Goal: Obtain resource: Obtain resource

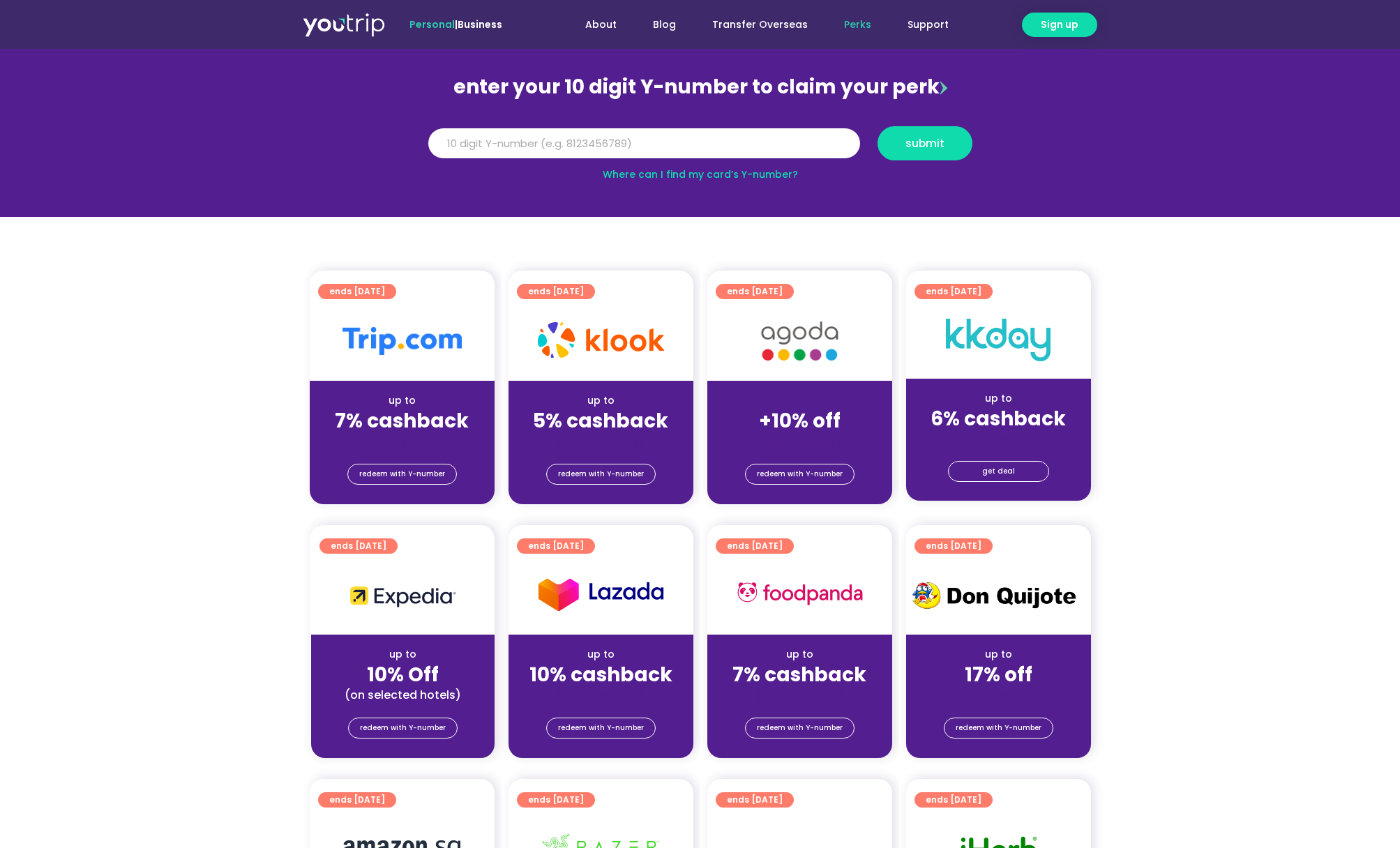
scroll to position [200, 0]
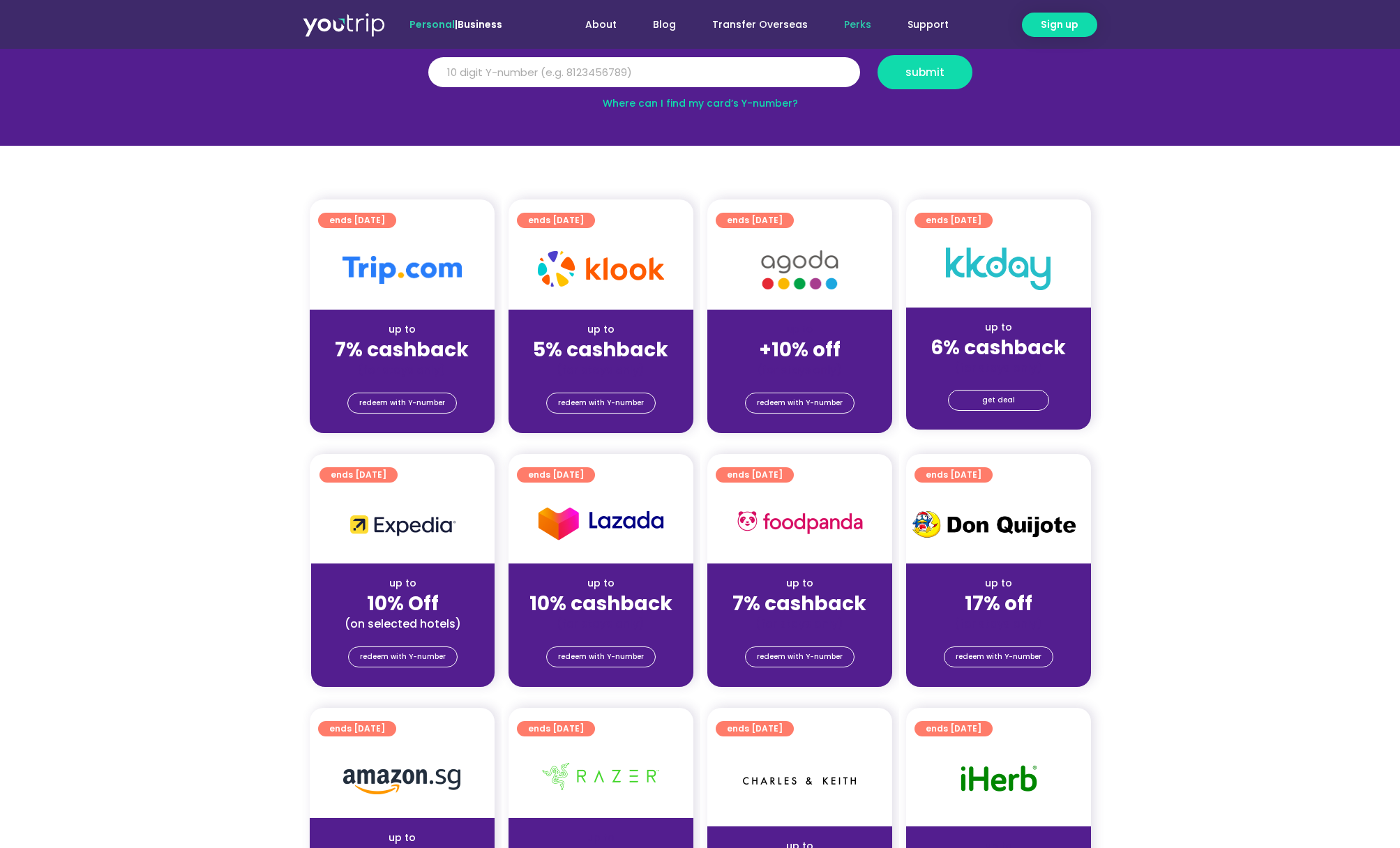
click at [825, 325] on div "up to" at bounding box center [800, 330] width 163 height 15
click at [800, 257] on img at bounding box center [800, 270] width 111 height 57
click at [816, 420] on div "redeem with Y-number" at bounding box center [800, 405] width 185 height 56
click at [817, 399] on span "redeem with Y-number" at bounding box center [800, 403] width 86 height 20
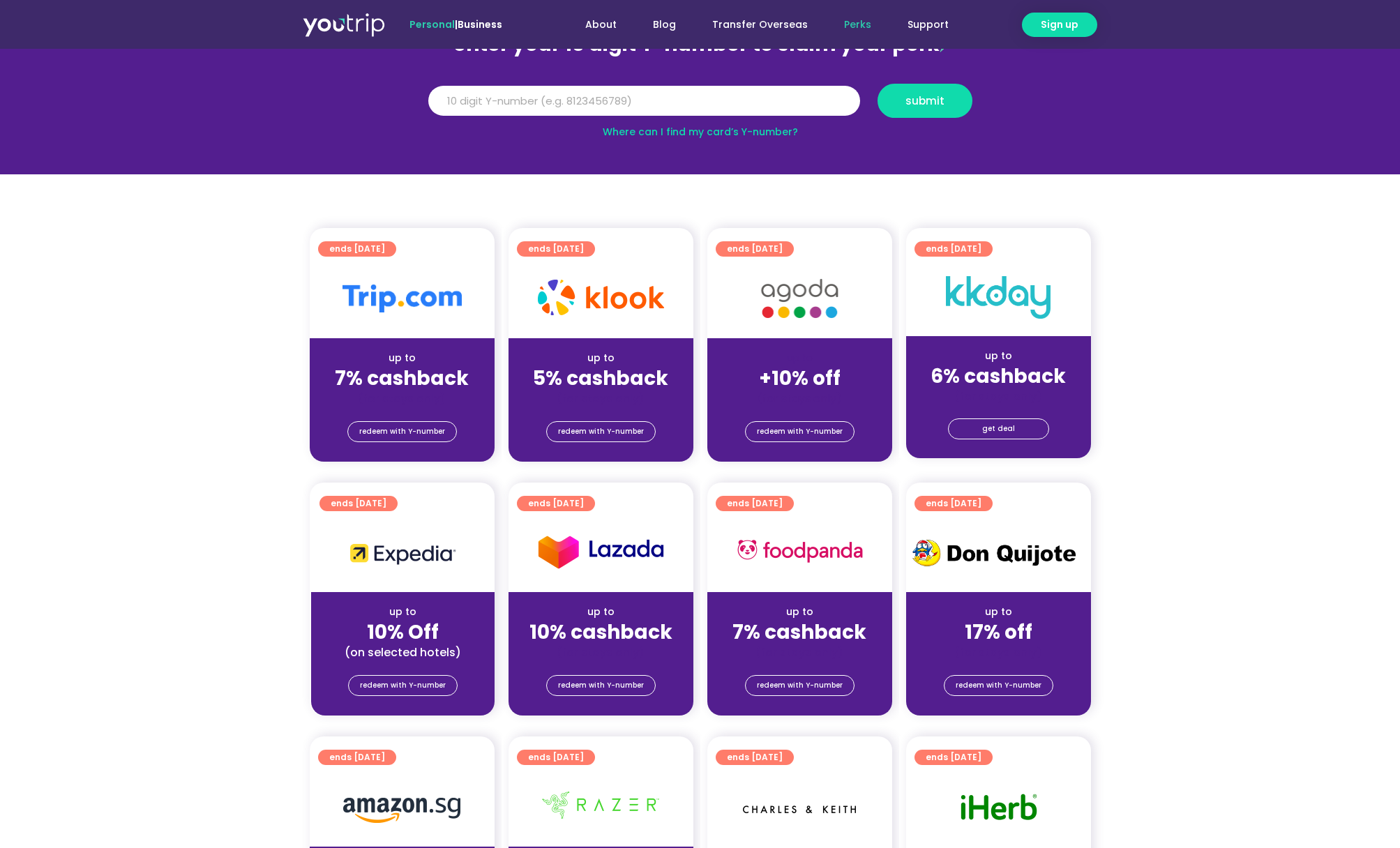
scroll to position [180, 0]
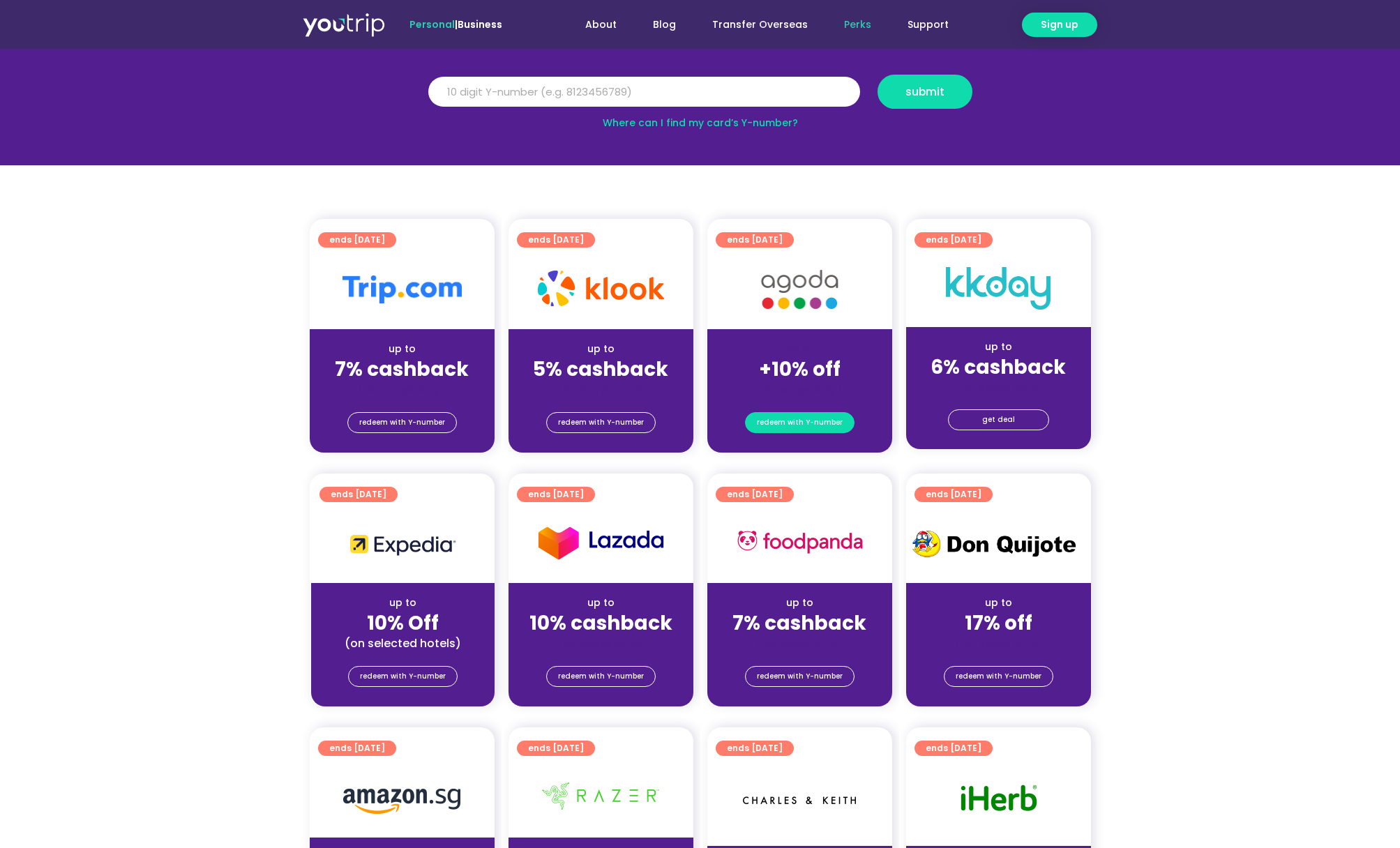
click at [803, 426] on span "redeem with Y-number" at bounding box center [800, 422] width 86 height 20
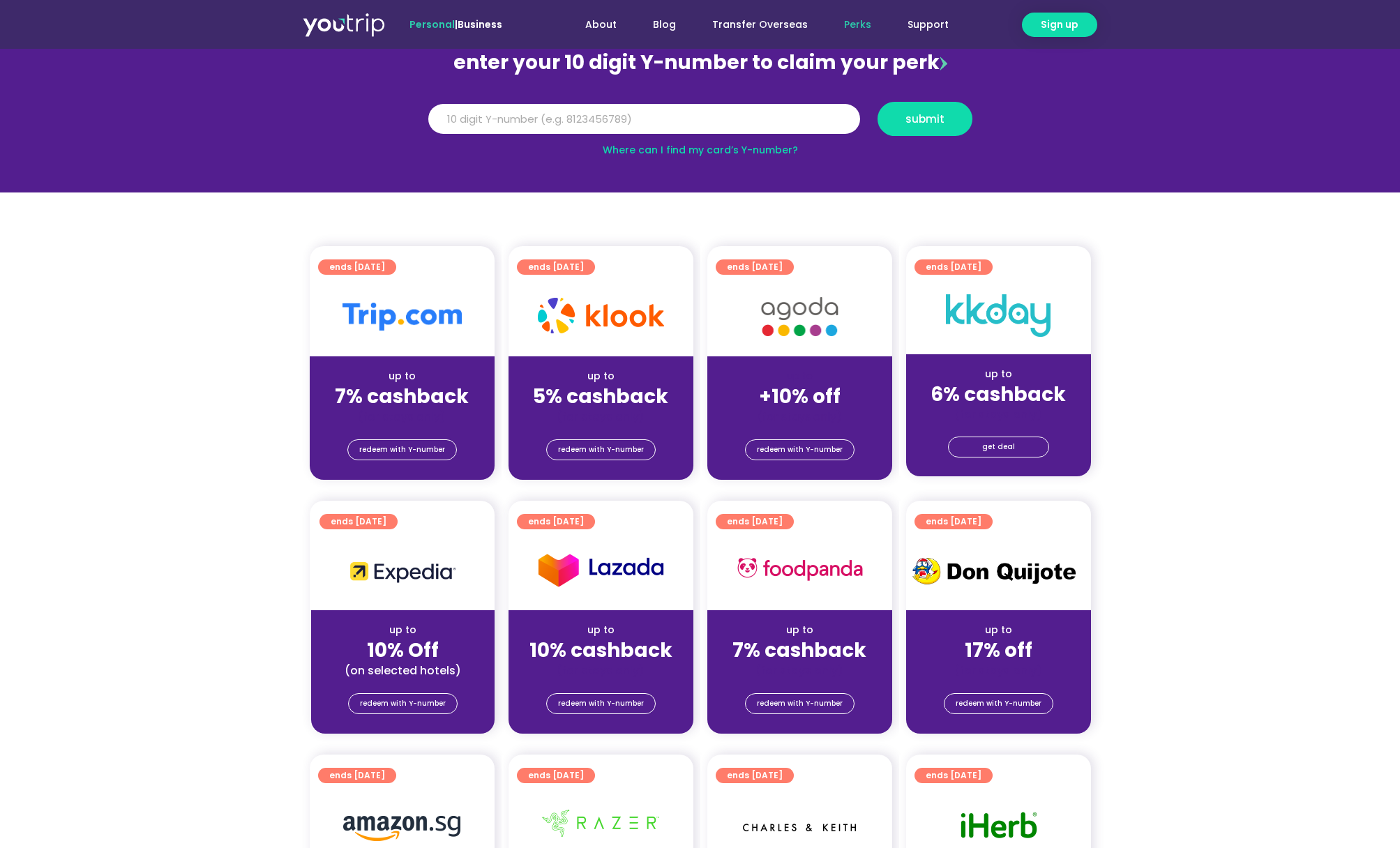
click at [812, 371] on div "up to" at bounding box center [800, 376] width 163 height 15
click at [825, 419] on div "(for stays only)" at bounding box center [800, 417] width 163 height 15
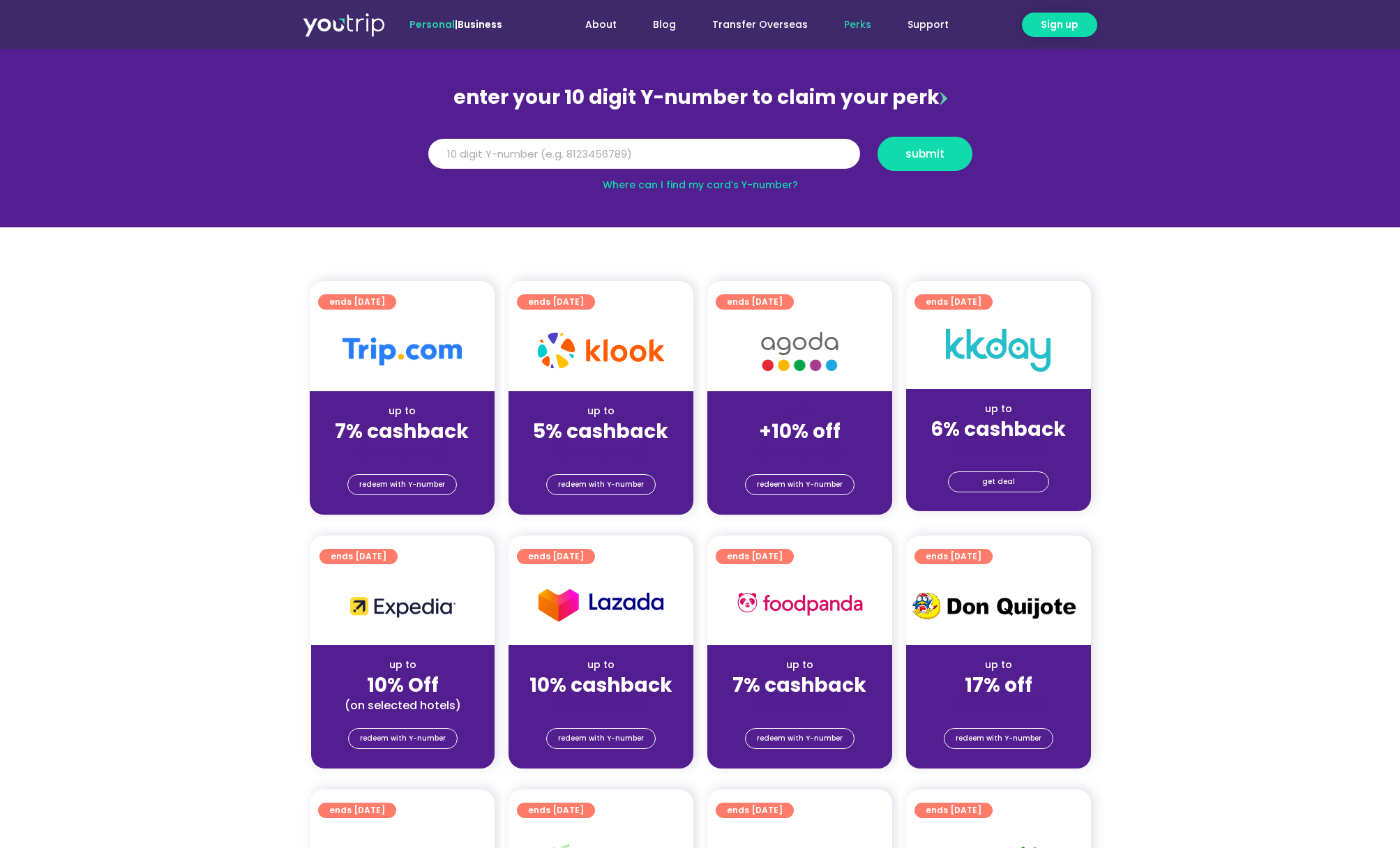
click at [795, 350] on img at bounding box center [800, 352] width 111 height 57
drag, startPoint x: 811, startPoint y: 424, endPoint x: 812, endPoint y: 438, distance: 14.0
click at [812, 438] on strong "+10% off" at bounding box center [799, 431] width 81 height 27
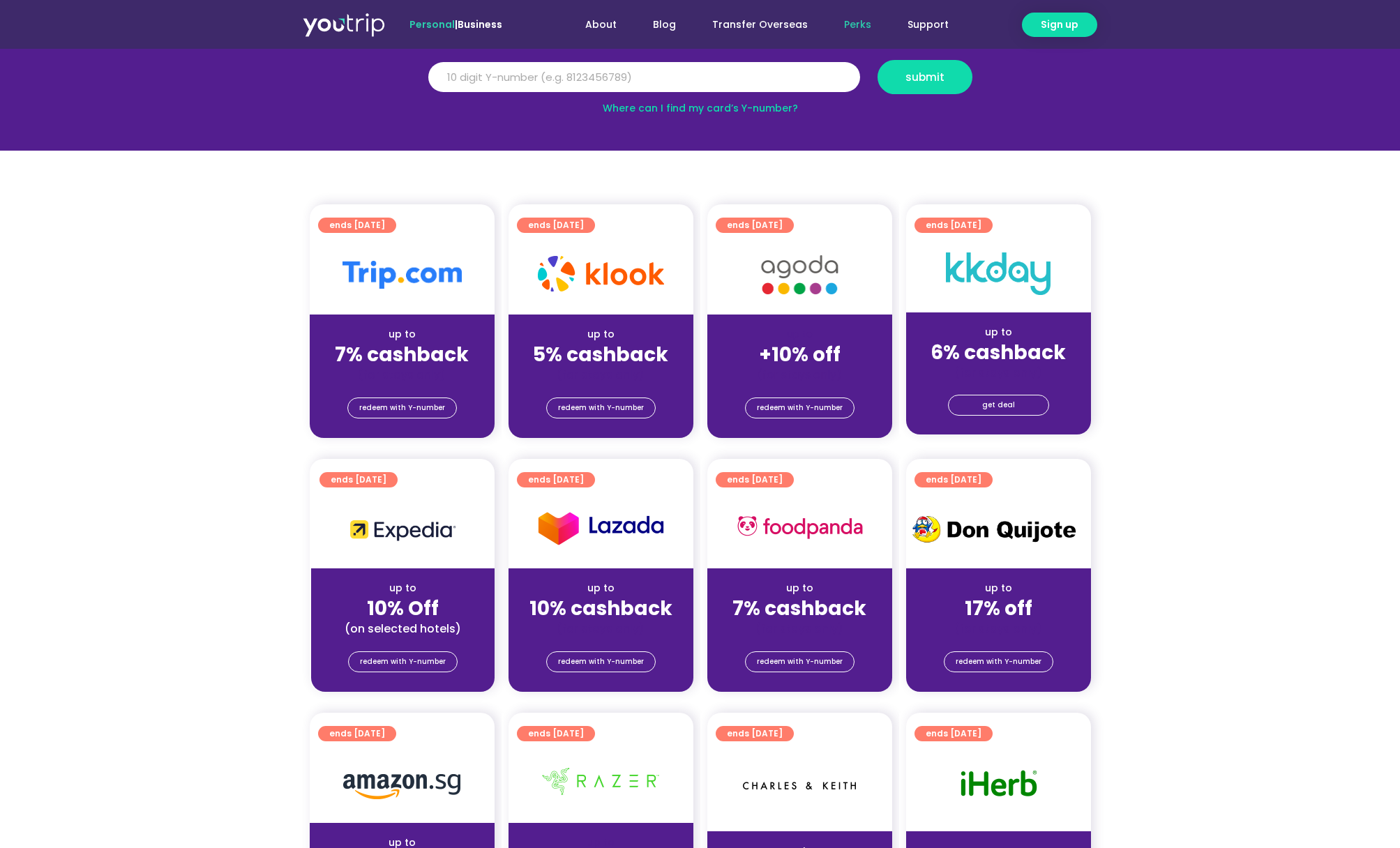
scroll to position [200, 0]
